Goal: Task Accomplishment & Management: Manage account settings

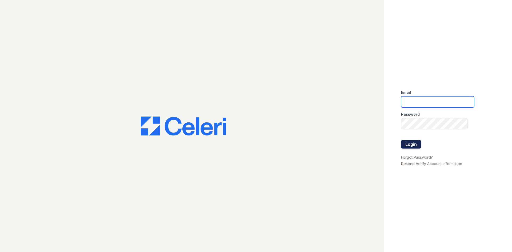
type input "[EMAIL_ADDRESS][DOMAIN_NAME]"
click at [411, 142] on button "Login" at bounding box center [411, 144] width 20 height 9
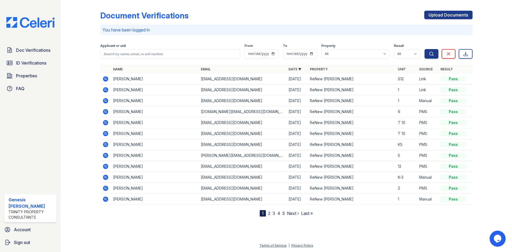
click at [271, 212] on nav "1 2 3 4 5 Next › Last »" at bounding box center [286, 213] width 53 height 6
click at [270, 213] on link "2" at bounding box center [269, 213] width 2 height 5
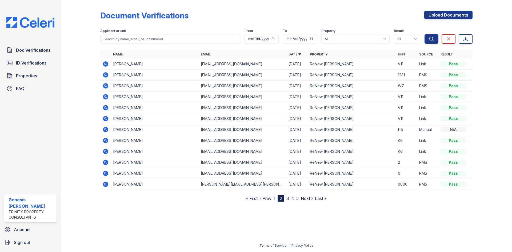
click at [274, 198] on link "1" at bounding box center [275, 198] width 2 height 5
